Goal: Task Accomplishment & Management: Use online tool/utility

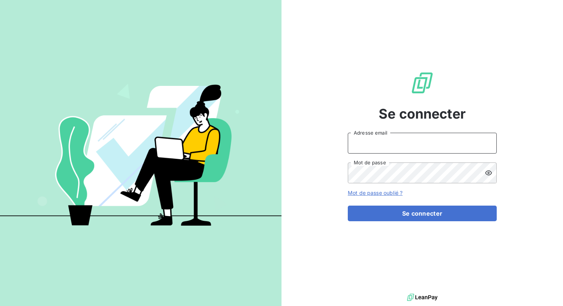
click at [373, 149] on input "Adresse email" at bounding box center [422, 143] width 149 height 21
type input "admin@gravotech"
click at [348, 206] on button "Se connecter" at bounding box center [422, 214] width 149 height 16
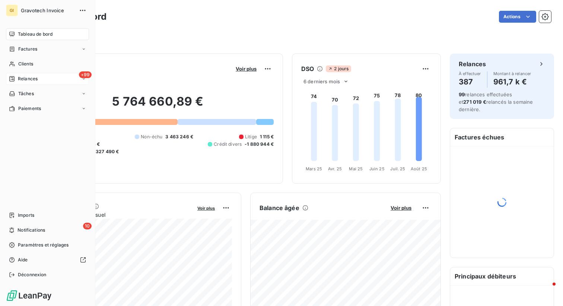
click at [36, 80] on span "Relances" at bounding box center [28, 79] width 20 height 7
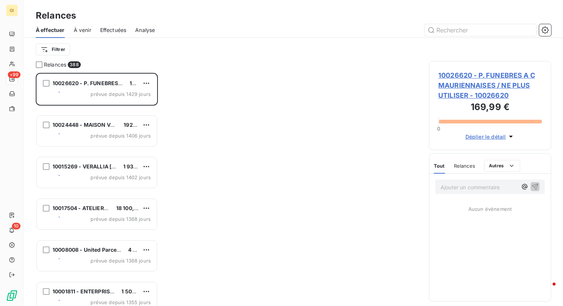
scroll to position [233, 122]
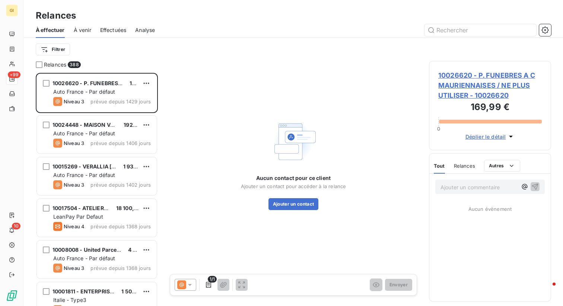
click at [115, 30] on span "Effectuées" at bounding box center [113, 29] width 26 height 7
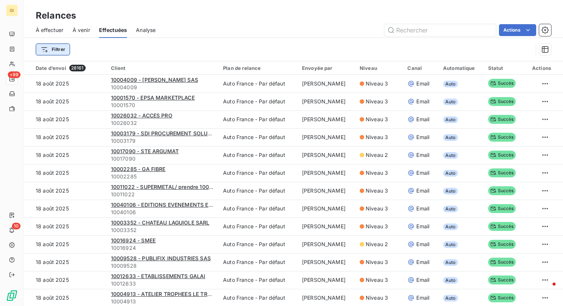
click at [52, 50] on html "GI +99 10 Relances À effectuer À venir Effectuées Analyse Actions Filtrer Date …" at bounding box center [281, 153] width 563 height 306
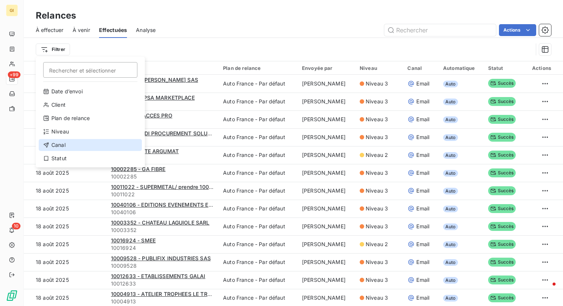
click at [56, 148] on div "Canal" at bounding box center [90, 145] width 103 height 12
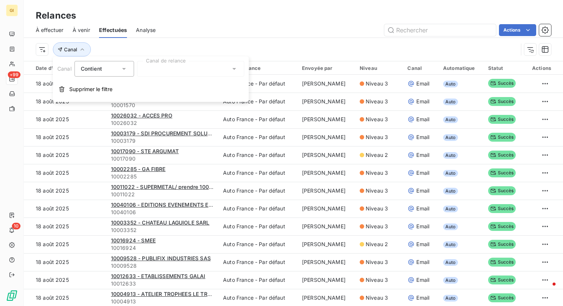
click at [185, 65] on div at bounding box center [190, 69] width 107 height 16
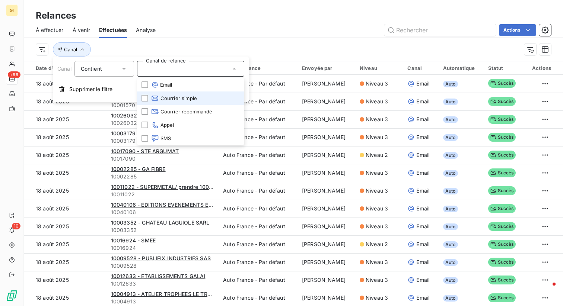
click at [180, 96] on span "Courrier simple" at bounding box center [174, 98] width 46 height 7
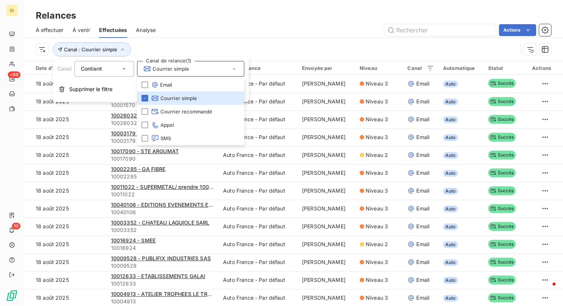
click at [271, 34] on div "Actions" at bounding box center [358, 30] width 386 height 12
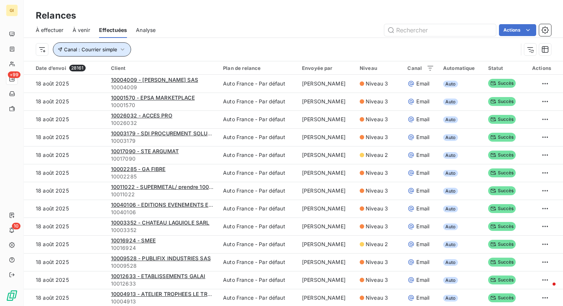
click at [102, 49] on span "Canal : Courrier simple" at bounding box center [90, 50] width 53 height 6
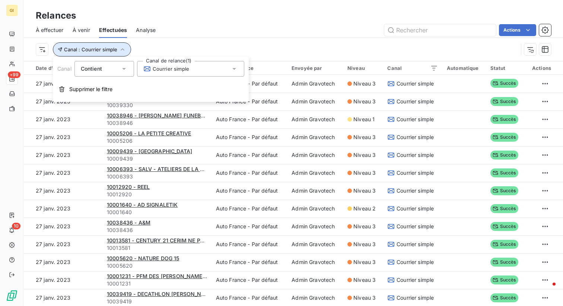
click at [102, 49] on span "Canal : Courrier simple" at bounding box center [90, 50] width 53 height 6
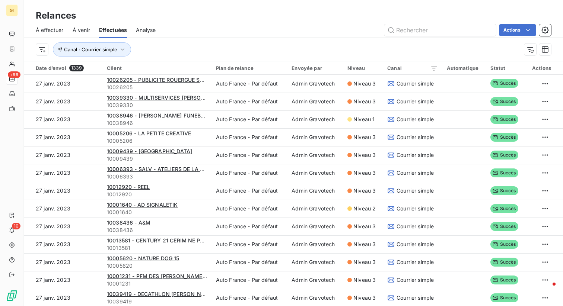
click at [354, 48] on div "Canal : Courrier simple" at bounding box center [277, 49] width 482 height 14
click at [545, 51] on icon "button" at bounding box center [544, 49] width 7 height 7
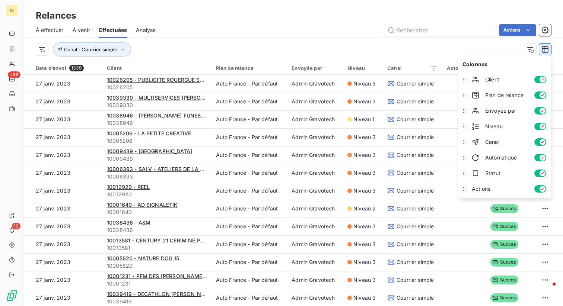
click at [545, 51] on icon "button" at bounding box center [544, 49] width 7 height 7
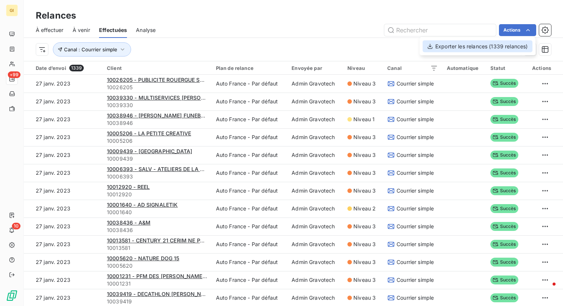
click at [495, 44] on div "Exporter les relances (1339 relances)" at bounding box center [478, 47] width 110 height 12
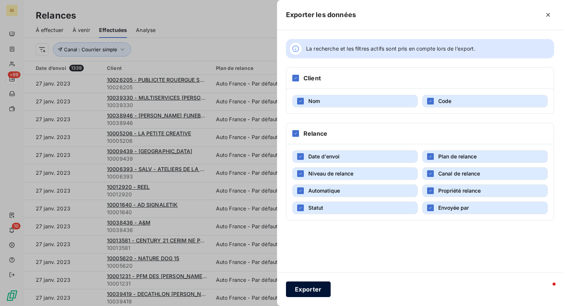
click at [306, 295] on button "Exporter" at bounding box center [308, 290] width 45 height 16
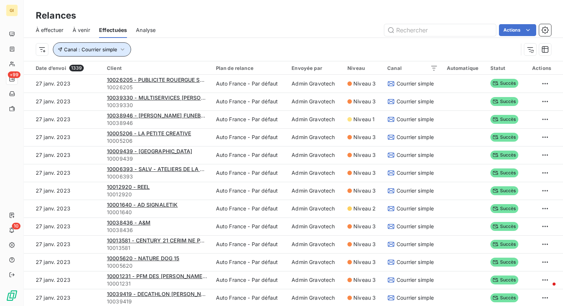
click at [110, 52] on span "Canal : Courrier simple" at bounding box center [90, 50] width 53 height 6
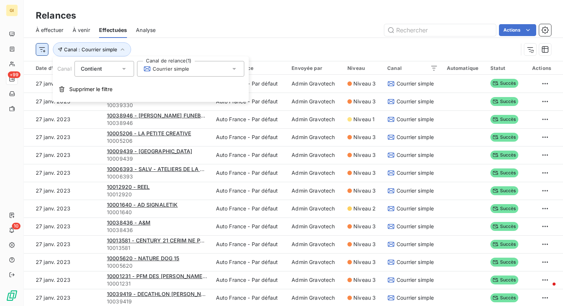
click at [39, 43] on html "GI +99 10 Relances À effectuer À venir Effectuées Analyse Actions Canal : Courr…" at bounding box center [281, 153] width 563 height 306
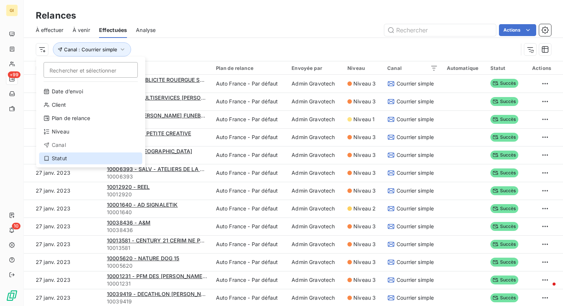
click at [75, 161] on div "Statut" at bounding box center [90, 159] width 103 height 12
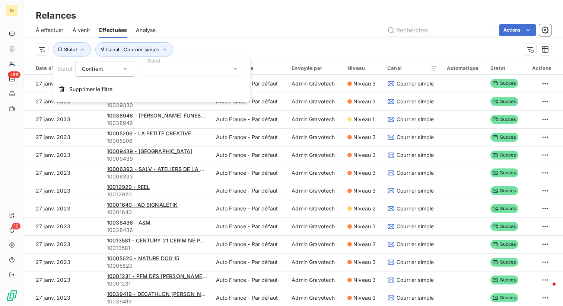
click at [173, 73] on div at bounding box center [191, 69] width 107 height 16
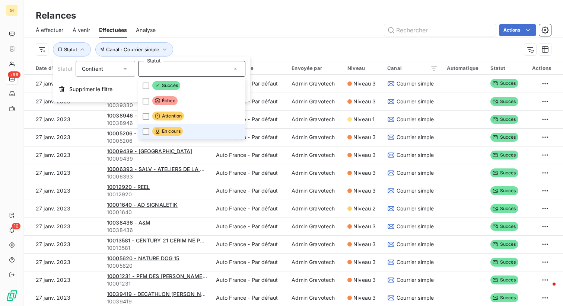
click at [174, 132] on span "En cours" at bounding box center [167, 131] width 31 height 9
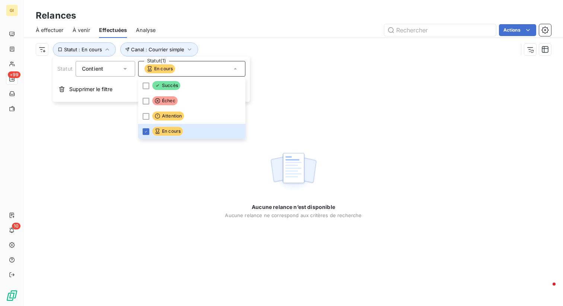
click at [253, 35] on div "Actions" at bounding box center [358, 30] width 386 height 12
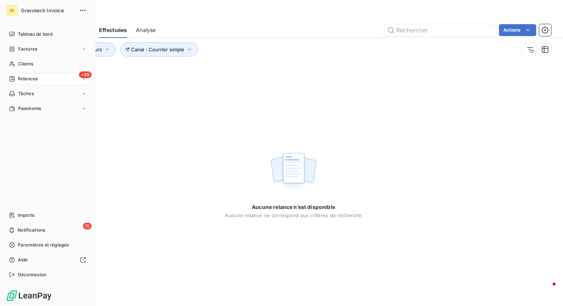
click at [55, 8] on span "Gravotech Invoice" at bounding box center [48, 10] width 54 height 6
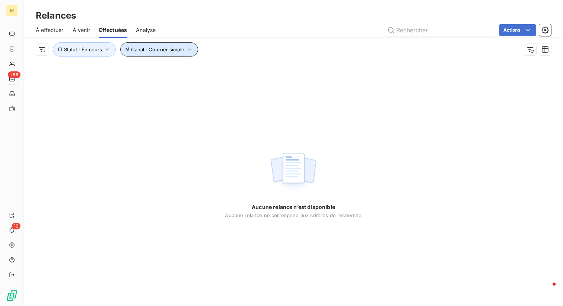
click at [163, 47] on span "Canal : Courrier simple" at bounding box center [157, 50] width 53 height 6
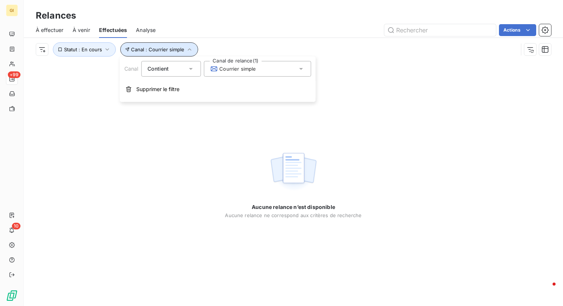
click at [163, 47] on span "Canal : Courrier simple" at bounding box center [157, 50] width 53 height 6
